Goal: Task Accomplishment & Management: Complete application form

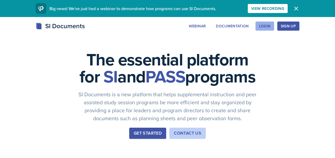
click at [265, 26] on div "Login" at bounding box center [265, 26] width 12 height 4
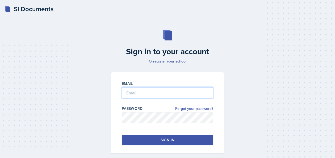
click at [152, 92] on input "email" at bounding box center [167, 92] width 91 height 11
type input "[EMAIL_ADDRESS][DOMAIN_NAME]"
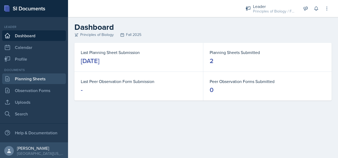
click at [39, 79] on link "Planning Sheets" at bounding box center [34, 78] width 64 height 11
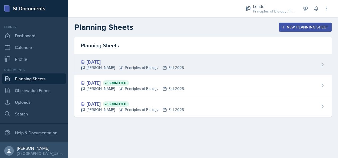
click at [130, 63] on div "[DATE]" at bounding box center [132, 61] width 103 height 7
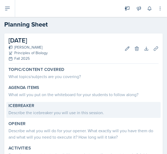
click at [25, 110] on div "Describe the icebreaker you will use in this session." at bounding box center [83, 112] width 150 height 6
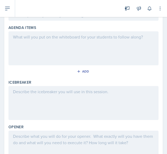
click at [24, 93] on p at bounding box center [83, 91] width 141 height 6
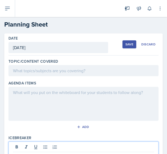
click at [44, 92] on div at bounding box center [83, 104] width 150 height 34
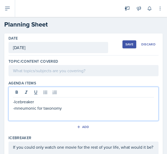
click at [25, 111] on p at bounding box center [83, 114] width 141 height 6
click at [18, 109] on p "-mnemonic for taxonomy" at bounding box center [83, 108] width 141 height 6
click at [62, 108] on p "-Mnemonic for taxonomy" at bounding box center [83, 108] width 141 height 6
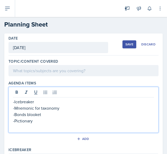
click at [42, 119] on p "-Pictionary" at bounding box center [83, 121] width 141 height 6
click at [59, 125] on p at bounding box center [83, 127] width 141 height 6
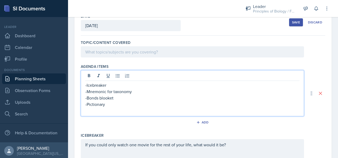
scroll to position [33, 0]
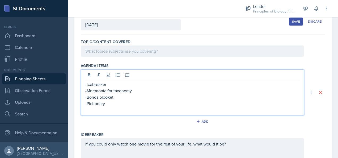
click at [105, 104] on p "-Pictionary" at bounding box center [192, 103] width 214 height 6
click at [107, 82] on p "-Icebreaker" at bounding box center [192, 84] width 214 height 6
click at [93, 105] on p "-Pictionary" at bounding box center [192, 103] width 214 height 6
click at [119, 107] on p at bounding box center [192, 109] width 214 height 6
click at [114, 105] on p "-Pictionary" at bounding box center [192, 103] width 214 height 6
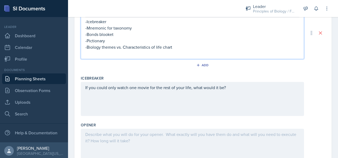
scroll to position [97, 0]
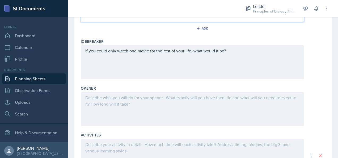
click at [99, 95] on p at bounding box center [192, 97] width 214 height 6
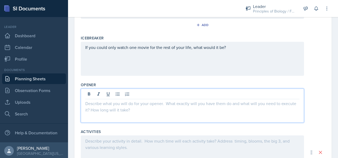
scroll to position [127, 0]
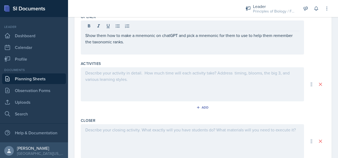
click at [97, 83] on div at bounding box center [192, 84] width 223 height 34
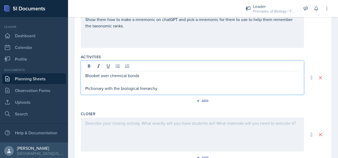
scroll to position [225, 0]
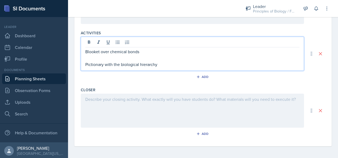
click at [103, 98] on div at bounding box center [192, 110] width 223 height 34
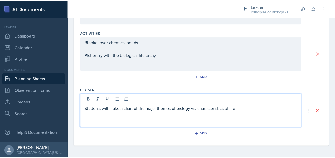
scroll to position [0, 0]
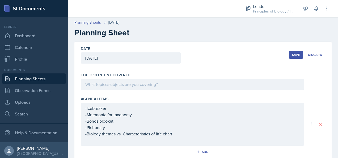
click at [294, 54] on div "Save" at bounding box center [296, 55] width 8 height 4
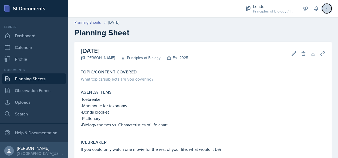
click at [326, 7] on icon at bounding box center [326, 8] width 5 height 5
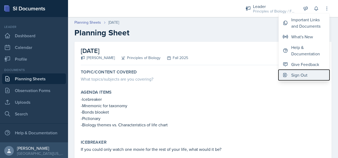
click at [293, 78] on button "Sign Out" at bounding box center [303, 75] width 51 height 11
